Goal: Communication & Community: Participate in discussion

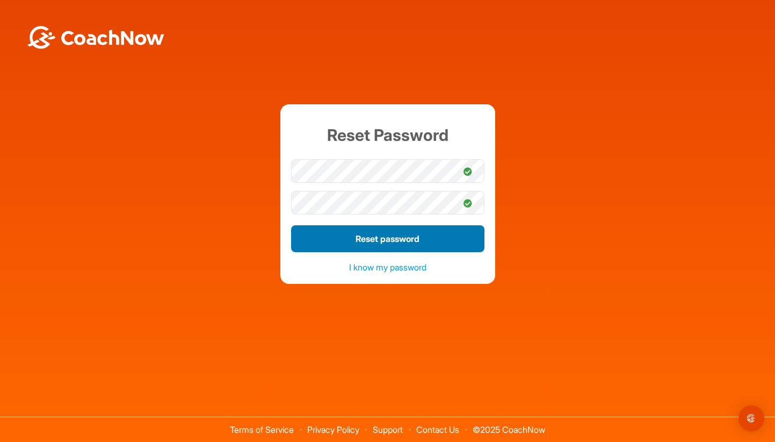
click at [381, 239] on button "Reset password" at bounding box center [387, 238] width 193 height 27
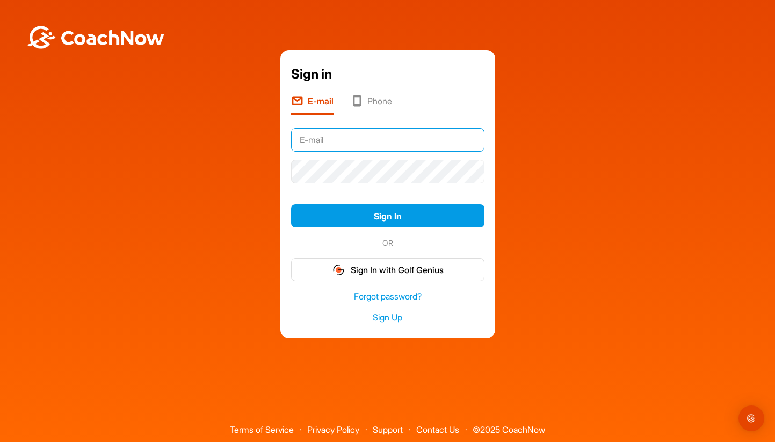
click at [413, 137] on input "text" at bounding box center [387, 140] width 193 height 24
type input "[PERSON_NAME][EMAIL_ADDRESS][DOMAIN_NAME]"
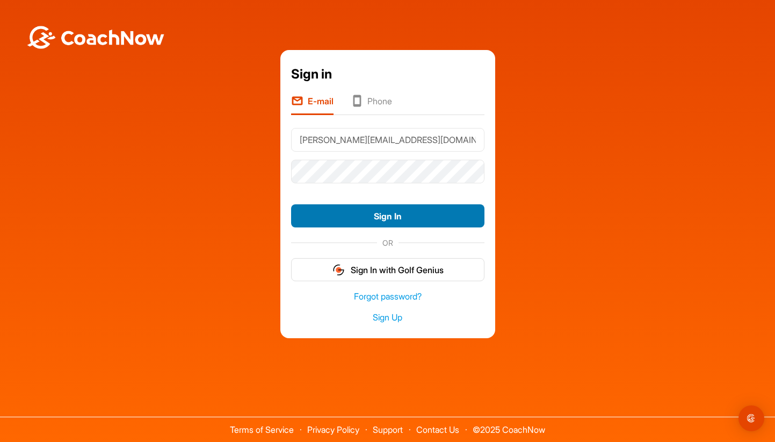
click at [360, 206] on button "Sign In" at bounding box center [387, 215] width 193 height 23
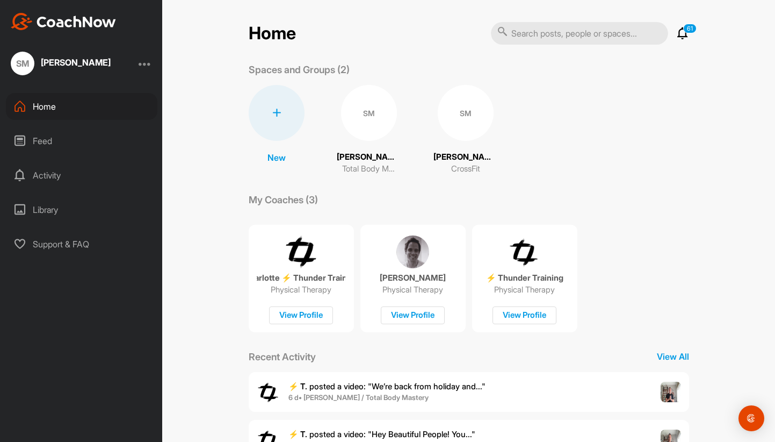
click at [293, 283] on p "Charlotte ⚡️ Thunder Training" at bounding box center [301, 277] width 89 height 11
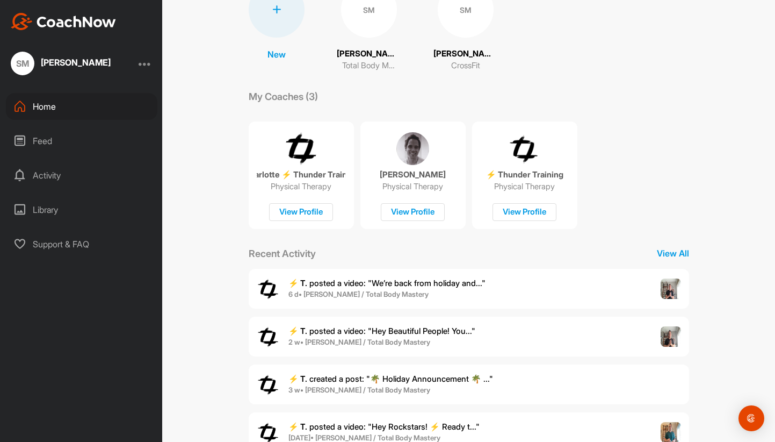
scroll to position [107, 0]
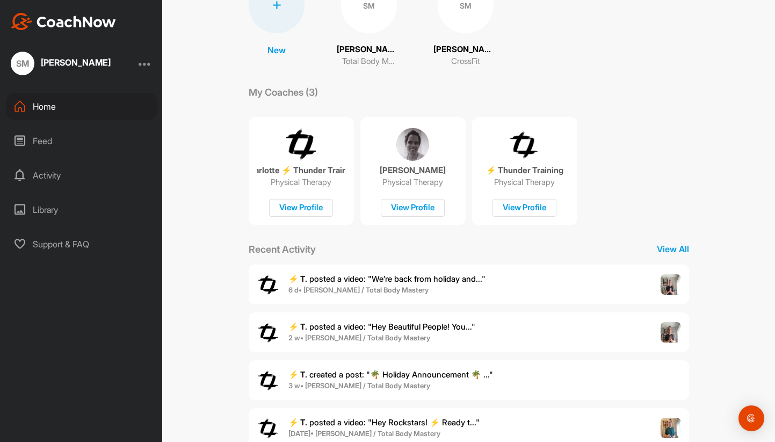
click at [45, 143] on div "Feed" at bounding box center [81, 140] width 151 height 27
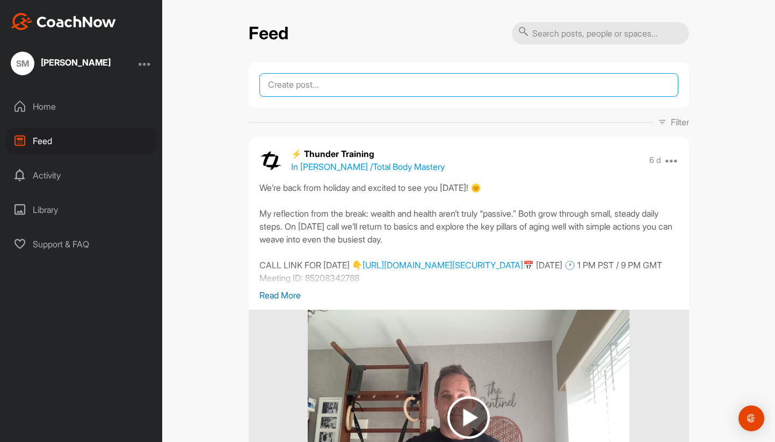
click at [306, 88] on textarea at bounding box center [468, 85] width 419 height 24
